Goal: Task Accomplishment & Management: Use online tool/utility

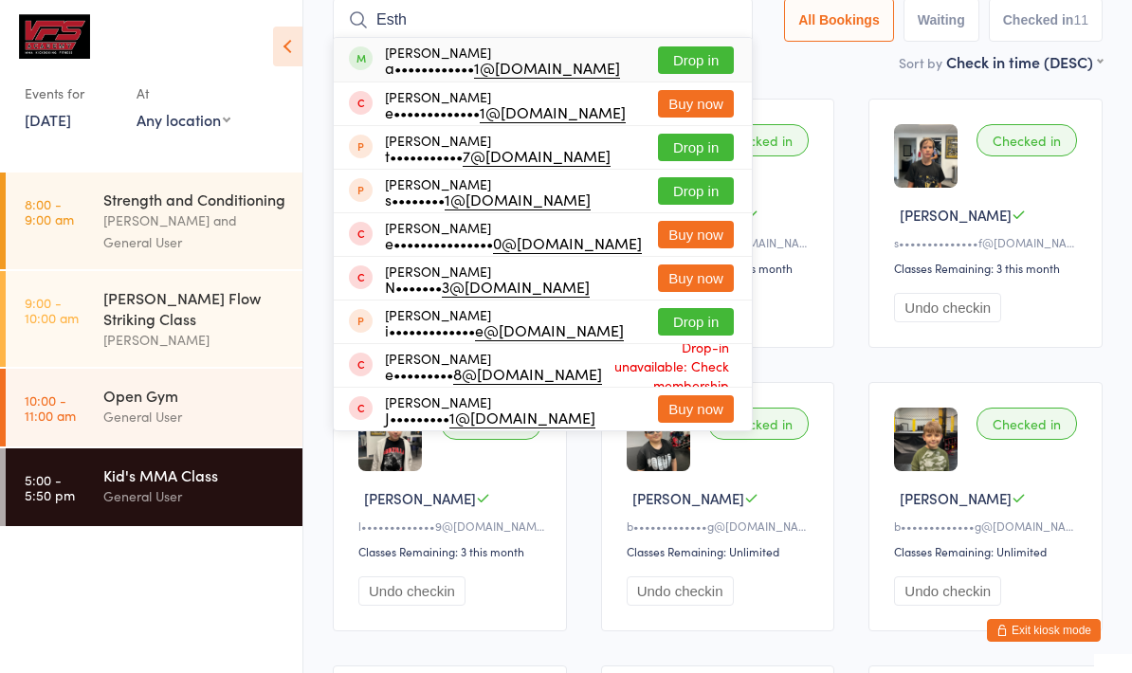
type input "Esth"
click at [693, 62] on button "Drop in" at bounding box center [696, 59] width 76 height 27
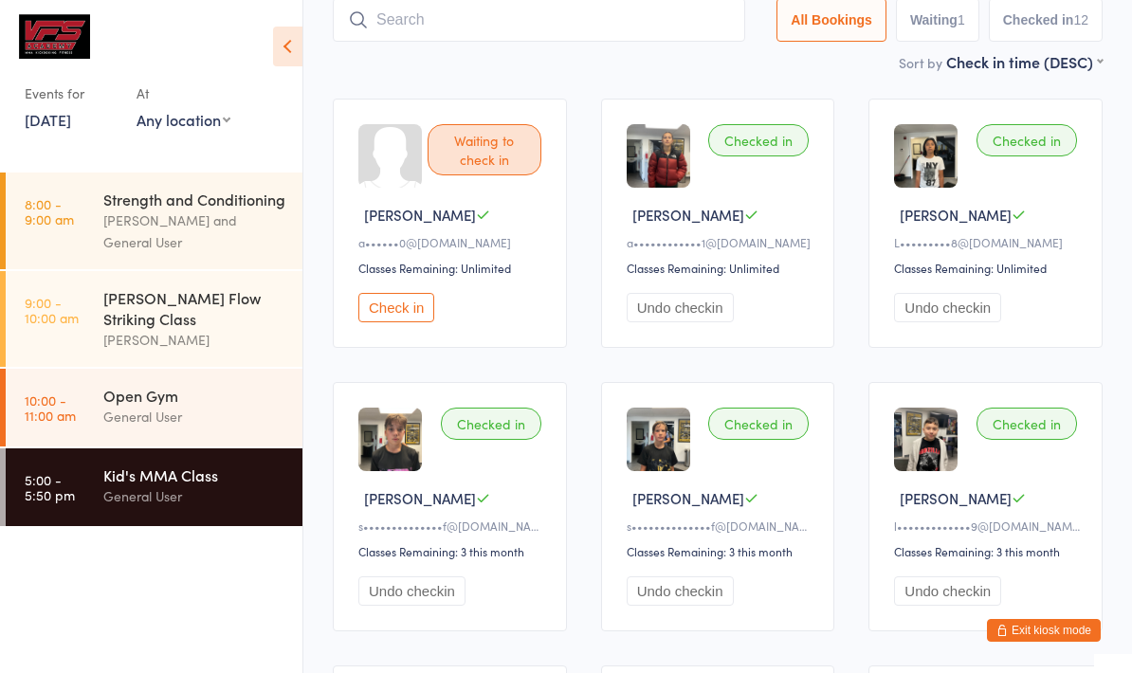
scroll to position [158, 0]
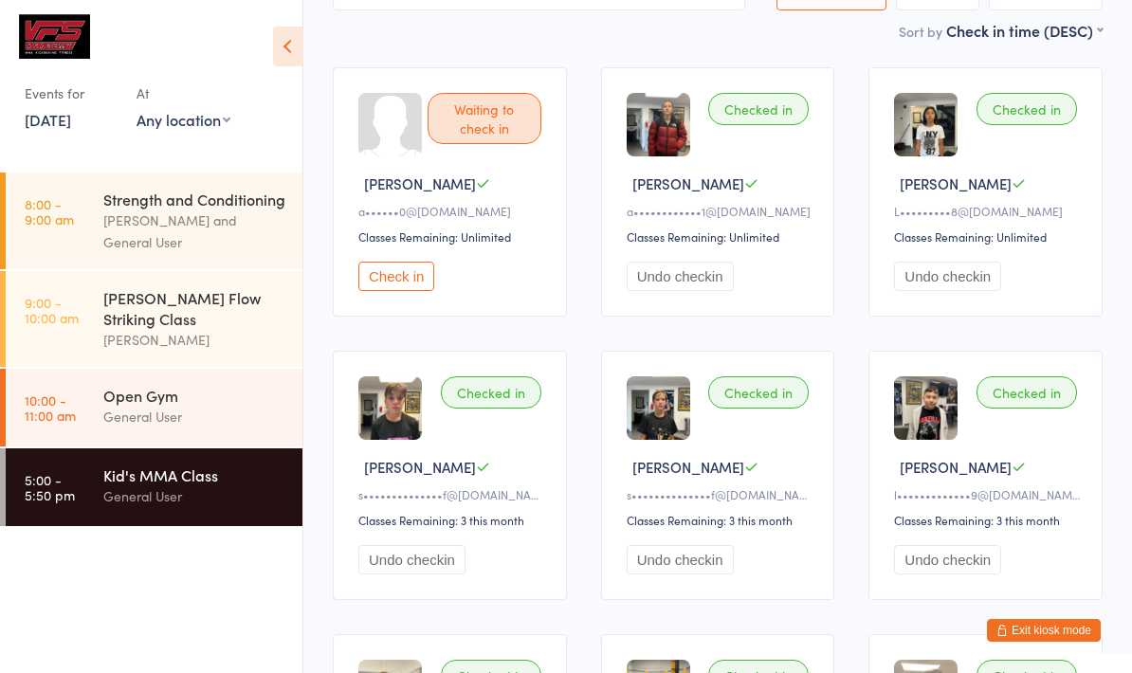
click at [228, 122] on select "Any location [STREET_ADDRESS]" at bounding box center [184, 119] width 94 height 21
click at [71, 118] on link "[DATE]" at bounding box center [48, 119] width 46 height 21
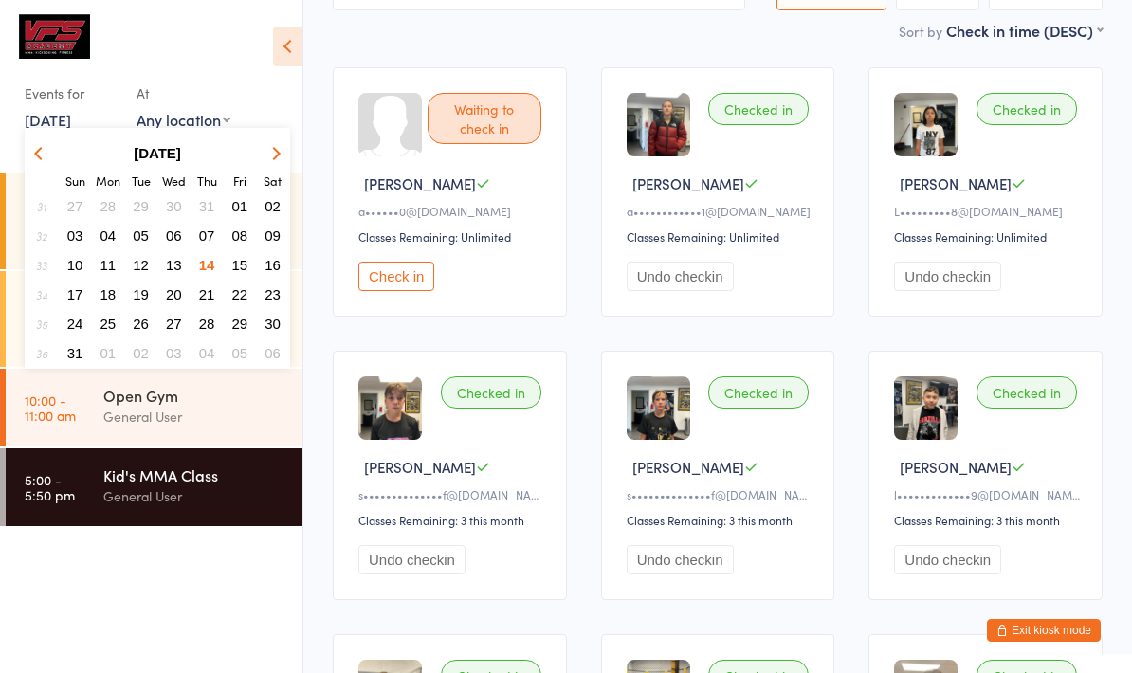
click at [232, 256] on button "15" at bounding box center [240, 265] width 29 height 26
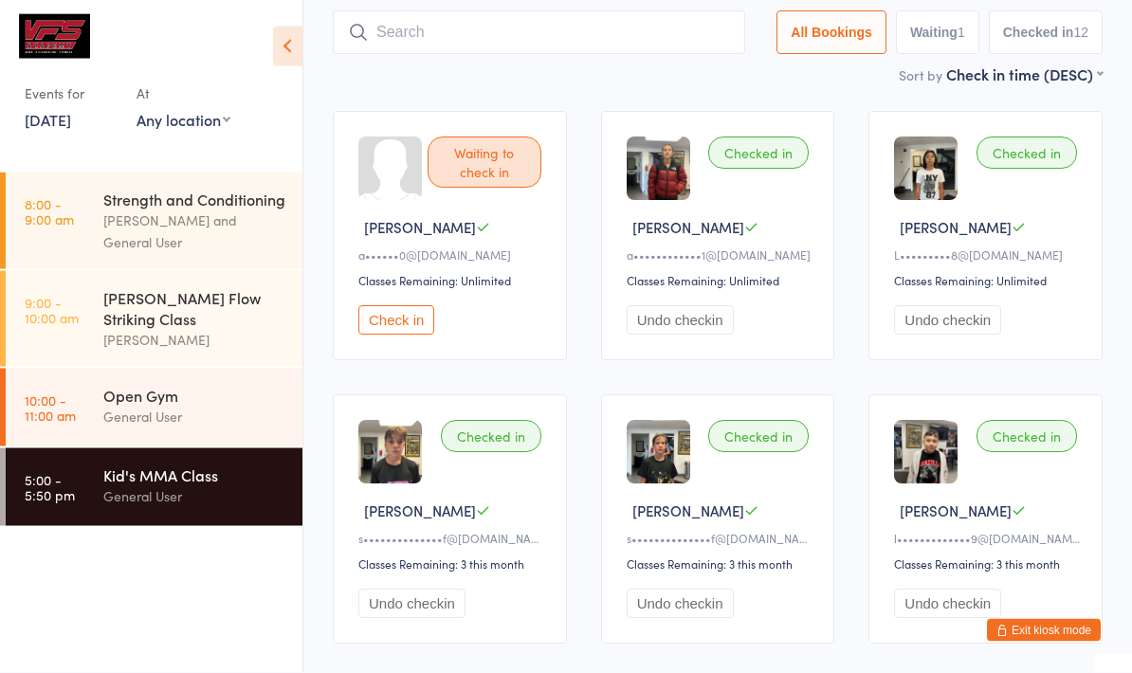
scroll to position [110, 0]
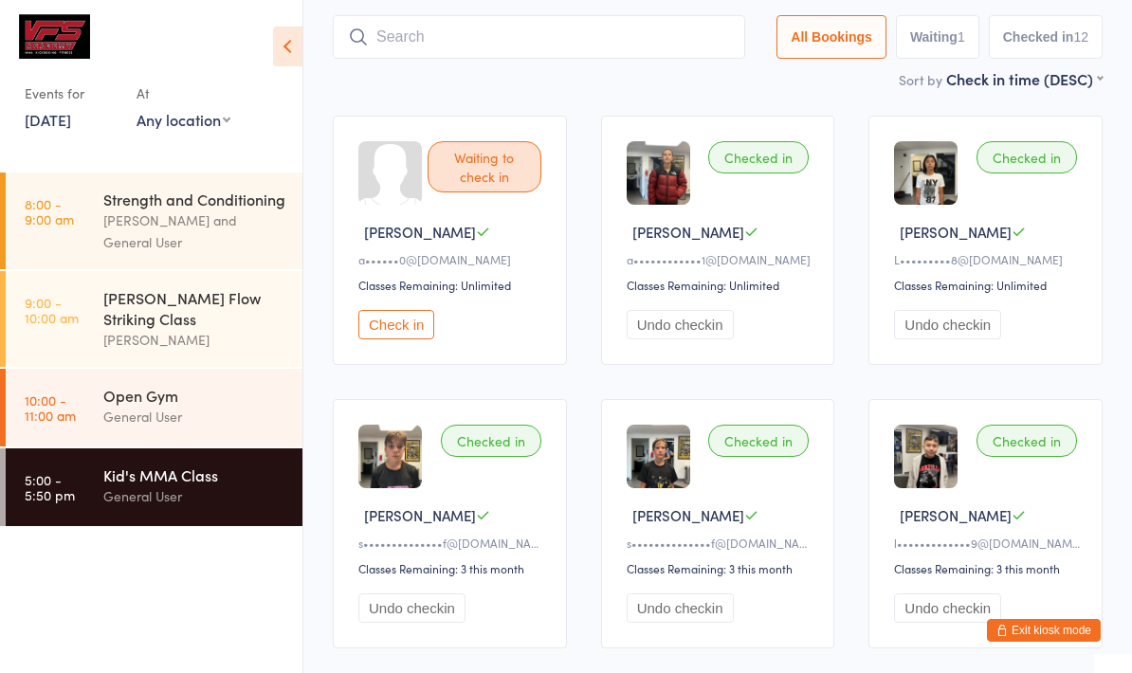
click at [129, 195] on div "Strength and Conditioning" at bounding box center [194, 199] width 183 height 21
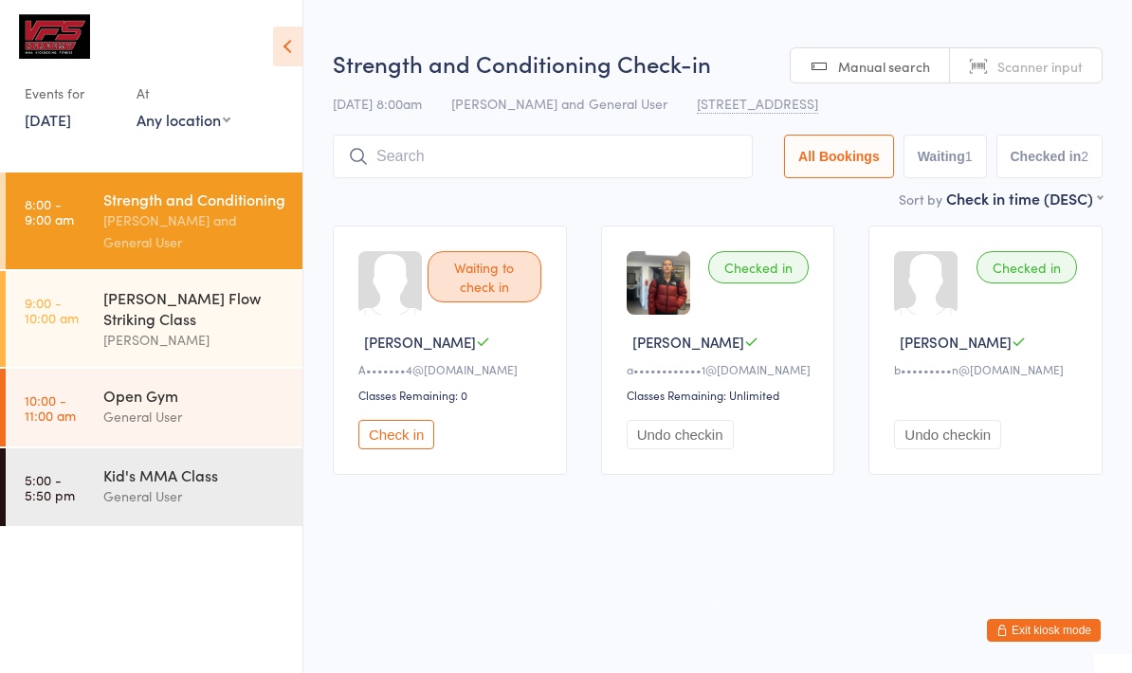
click at [69, 122] on link "[DATE]" at bounding box center [48, 119] width 46 height 21
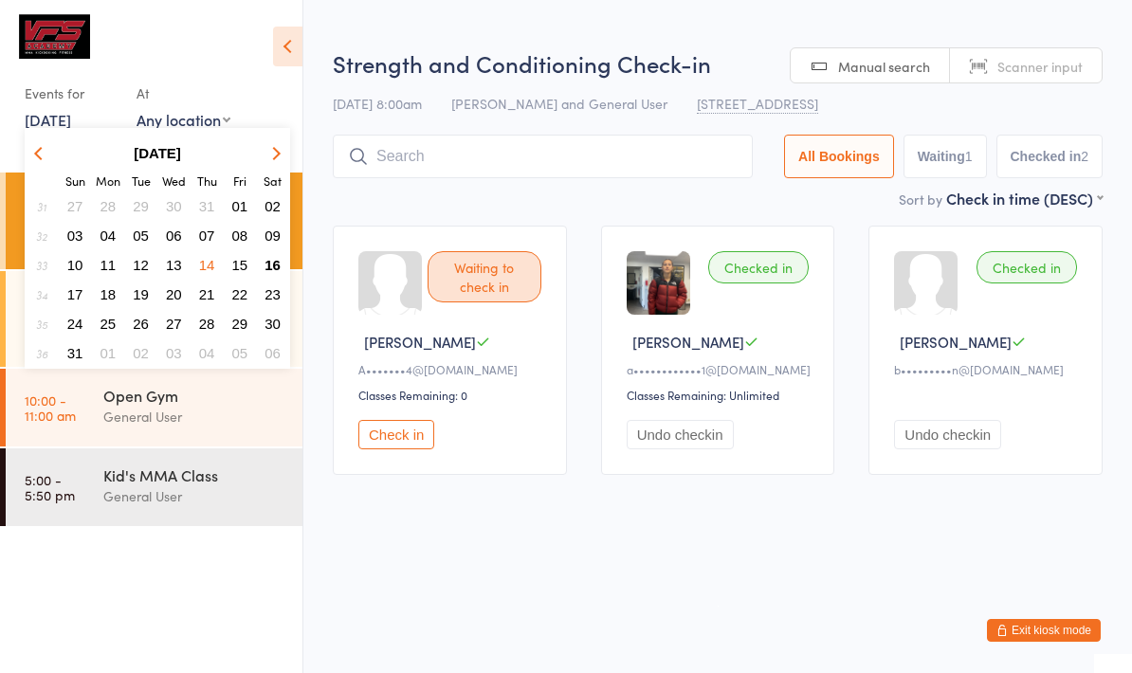
click at [271, 264] on span "16" at bounding box center [273, 265] width 16 height 16
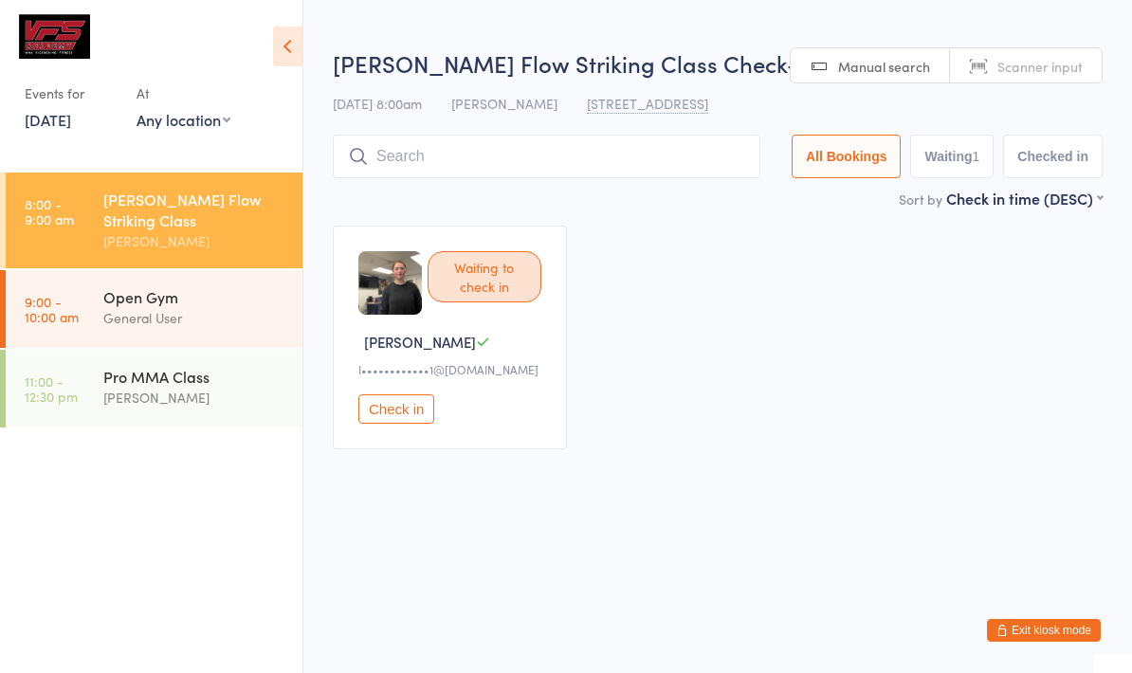
click at [545, 167] on input "search" at bounding box center [547, 157] width 428 height 44
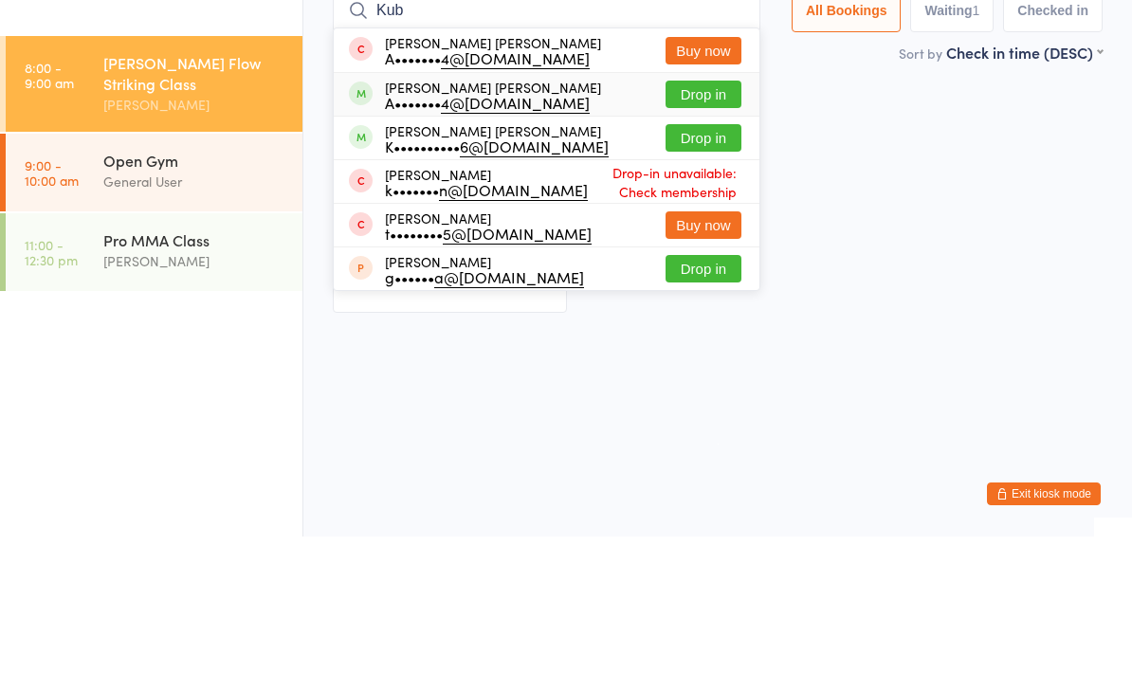
type input "Kub"
click at [564, 210] on div "[PERSON_NAME] [PERSON_NAME] A••••••• 4@[DOMAIN_NAME] Drop in" at bounding box center [547, 231] width 426 height 43
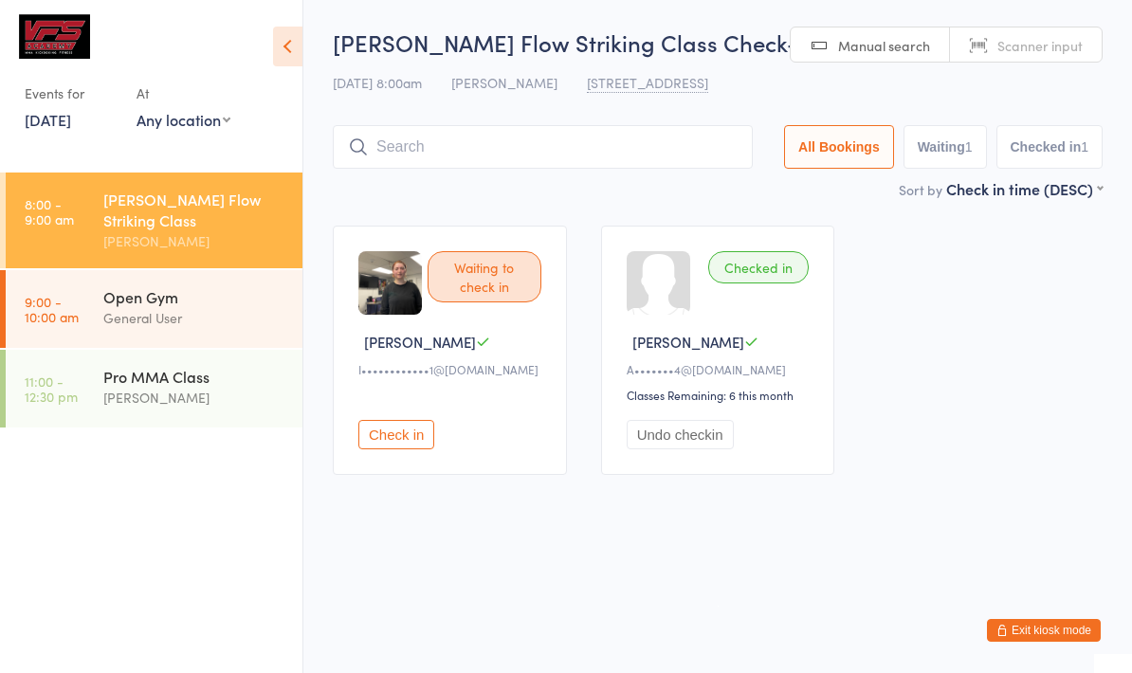
click at [503, 338] on div "[PERSON_NAME]" at bounding box center [452, 342] width 189 height 20
click at [417, 448] on button "Check in" at bounding box center [396, 434] width 76 height 29
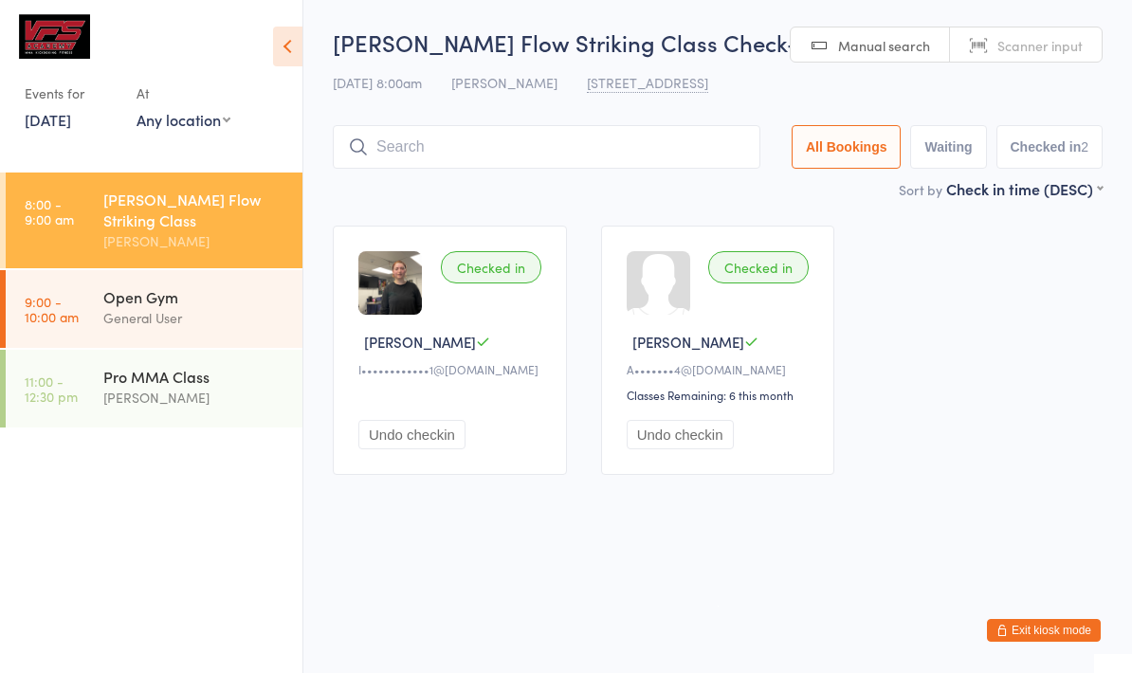
click at [598, 153] on input "search" at bounding box center [547, 147] width 428 height 44
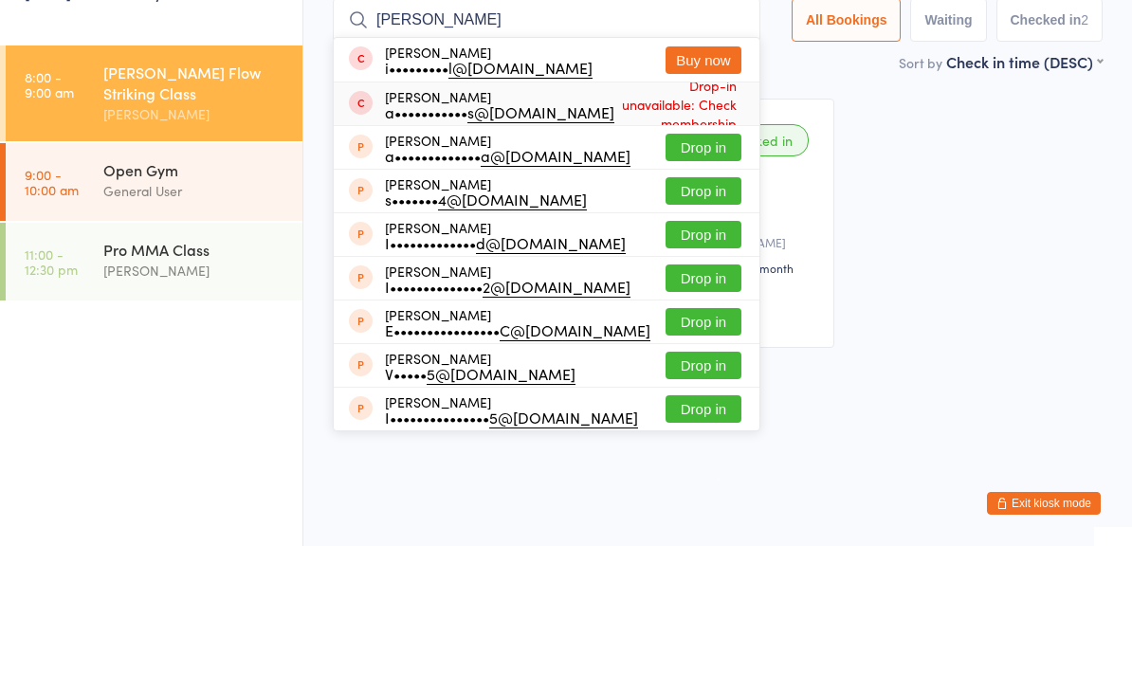
type input "[PERSON_NAME]"
click at [435, 231] on div "a••••••••••• s@[DOMAIN_NAME]" at bounding box center [499, 238] width 229 height 15
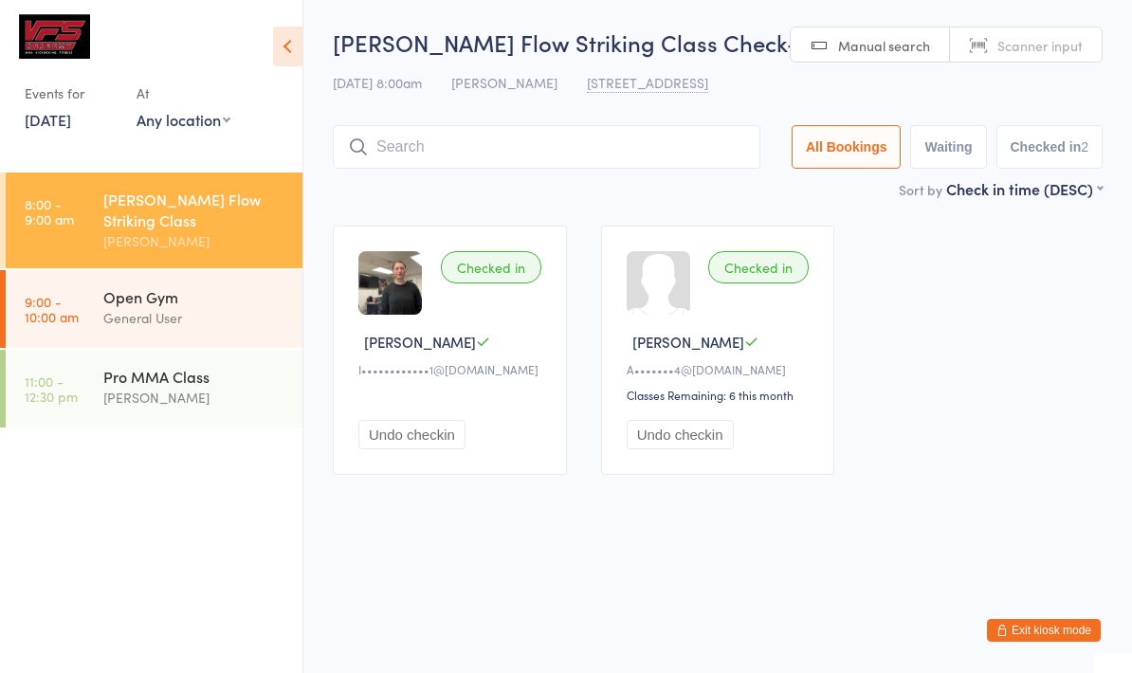
click at [443, 149] on input "search" at bounding box center [547, 147] width 428 height 44
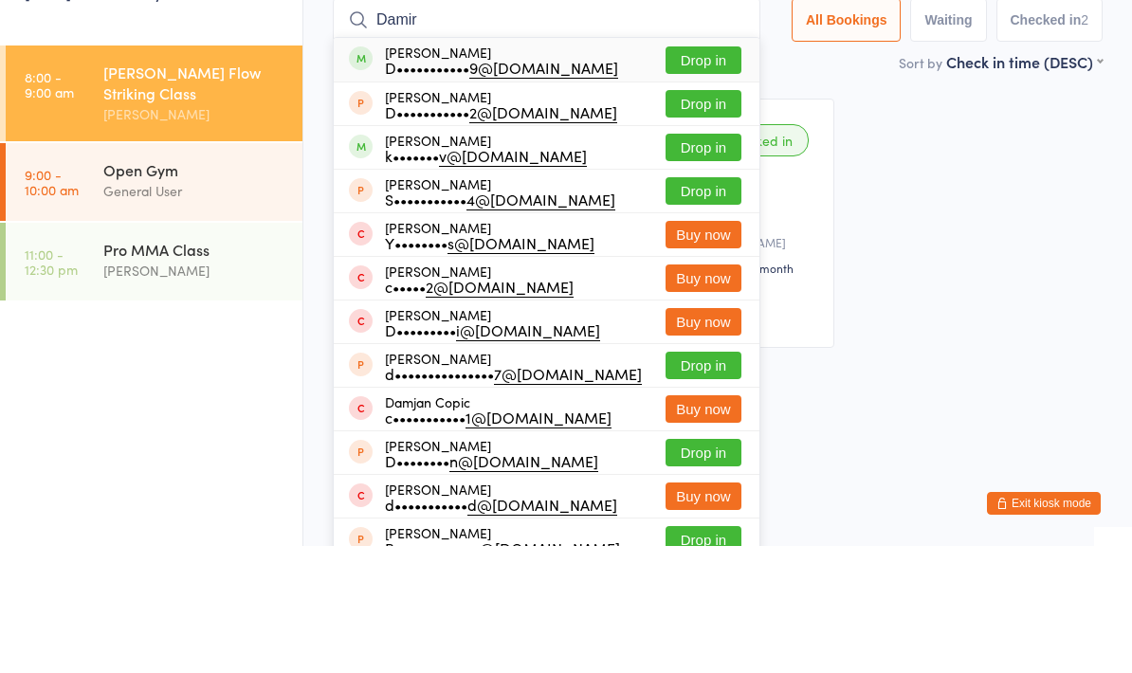
type input "Damir"
click at [674, 174] on button "Drop in" at bounding box center [704, 187] width 76 height 27
